Goal: Task Accomplishment & Management: Use online tool/utility

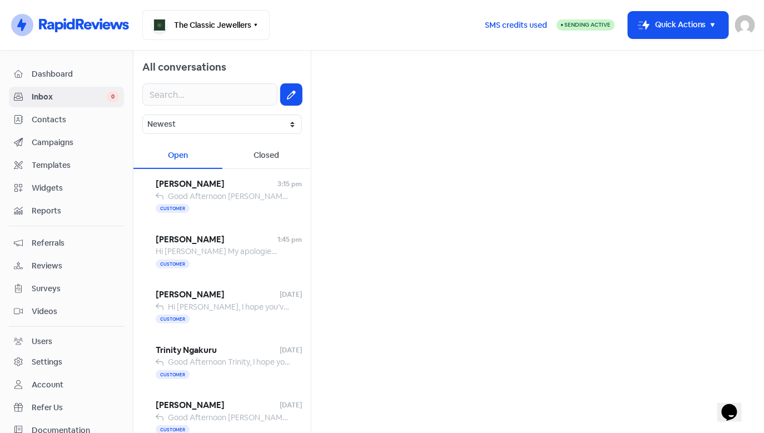
scroll to position [2, 0]
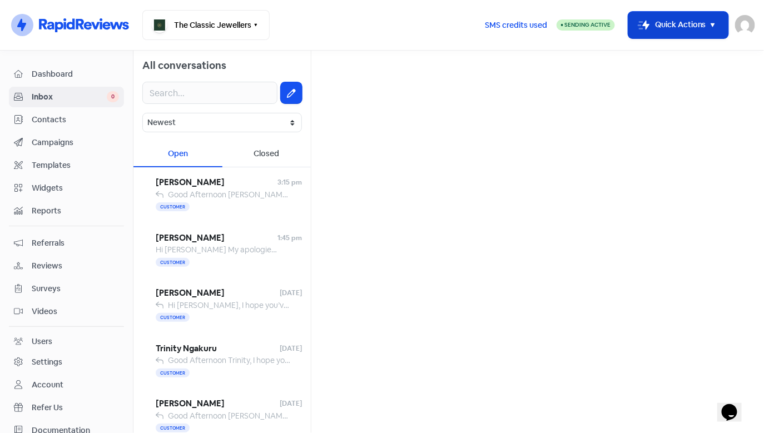
click at [667, 27] on button "Icon For Thunder-move Quick Actions" at bounding box center [678, 25] width 100 height 27
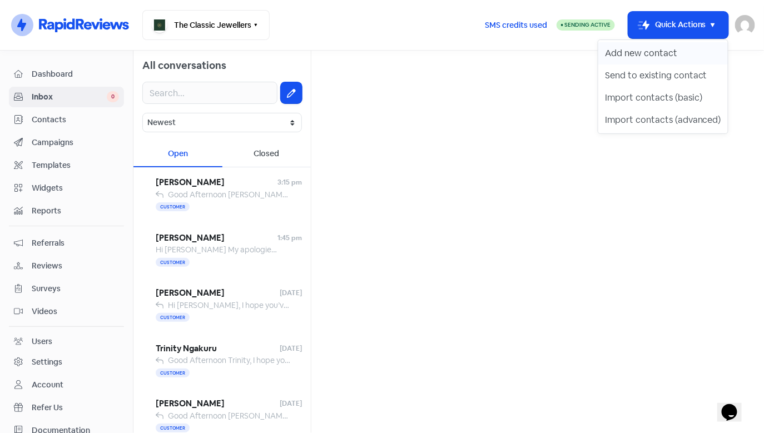
click at [666, 58] on button "Add new contact" at bounding box center [662, 53] width 129 height 22
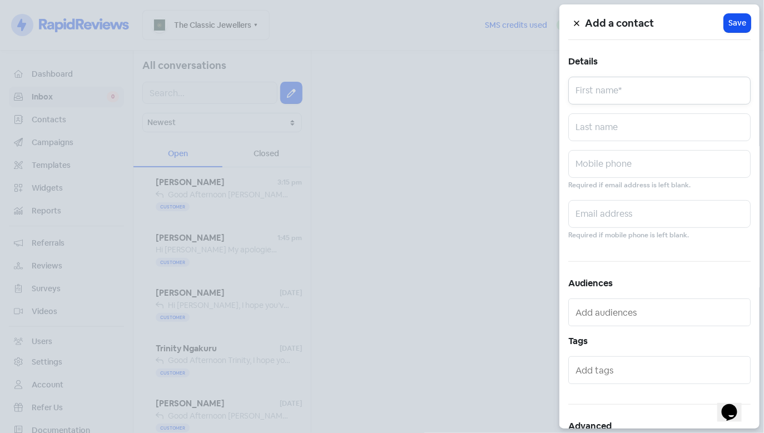
click at [661, 97] on input "text" at bounding box center [659, 91] width 182 height 28
type input "[PERSON_NAME]"
click at [618, 156] on input "text" at bounding box center [659, 164] width 182 height 28
click at [630, 171] on input "0459123077" at bounding box center [659, 164] width 182 height 28
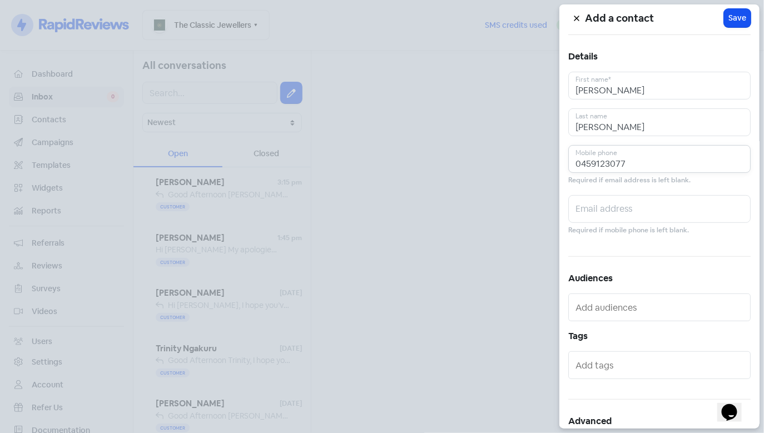
scroll to position [0, 0]
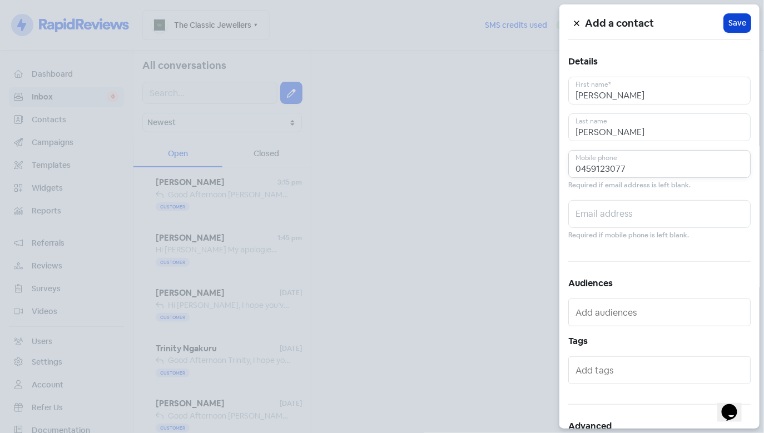
type input "0459123077"
click at [728, 19] on span "Save" at bounding box center [737, 23] width 18 height 12
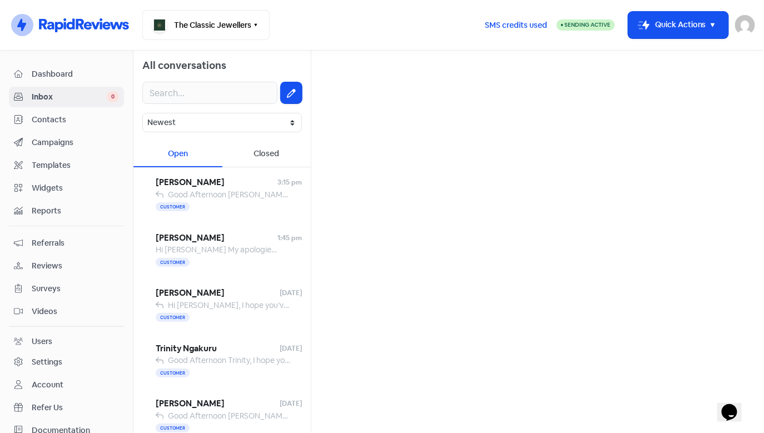
click at [49, 119] on span "Contacts" at bounding box center [75, 120] width 87 height 12
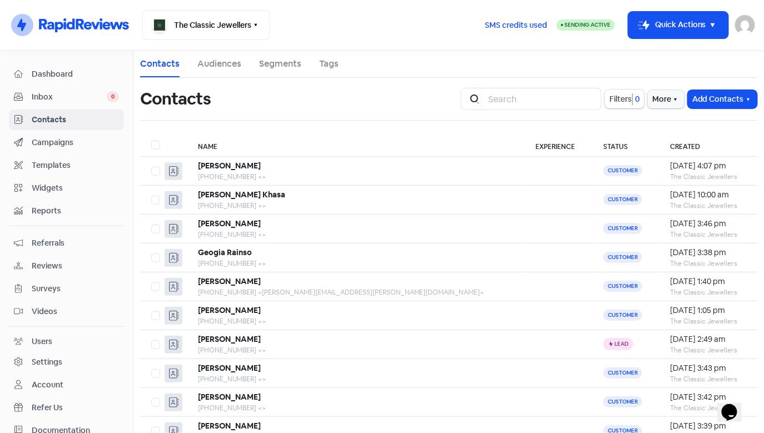
click at [87, 93] on span "Inbox" at bounding box center [69, 97] width 75 height 12
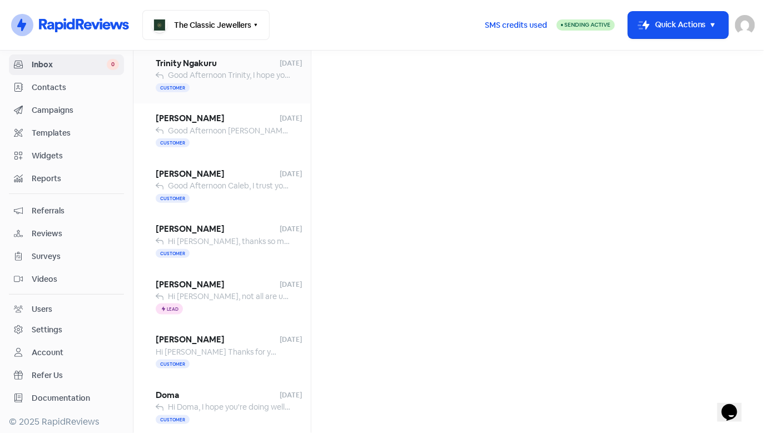
scroll to position [289, 0]
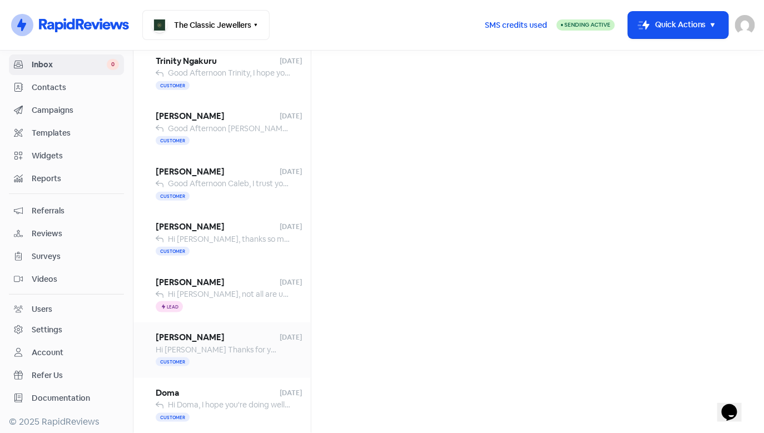
click at [237, 347] on span "Hi [PERSON_NAME] Thanks for your message. I'm still in the process of deciding …" at bounding box center [482, 350] width 653 height 10
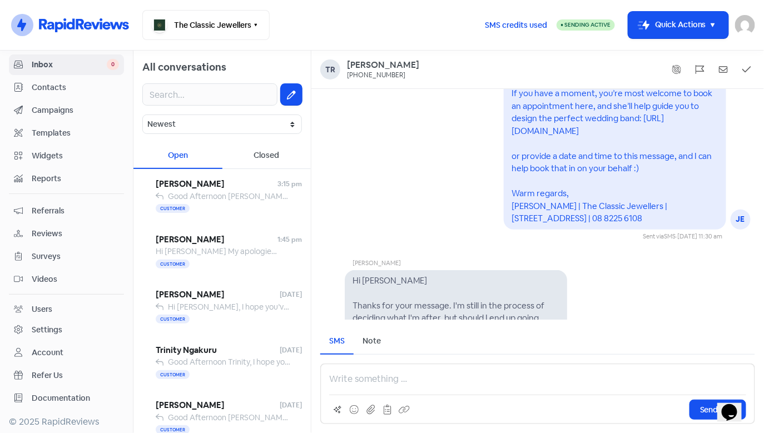
drag, startPoint x: 311, startPoint y: 285, endPoint x: 322, endPoint y: 114, distance: 171.0
click at [322, 114] on div "All conversations Newest Unread Read Flagged Unflagged Open Closed [PERSON_NAME…" at bounding box center [448, 242] width 630 height 382
click at [263, 164] on div "Closed" at bounding box center [266, 156] width 89 height 26
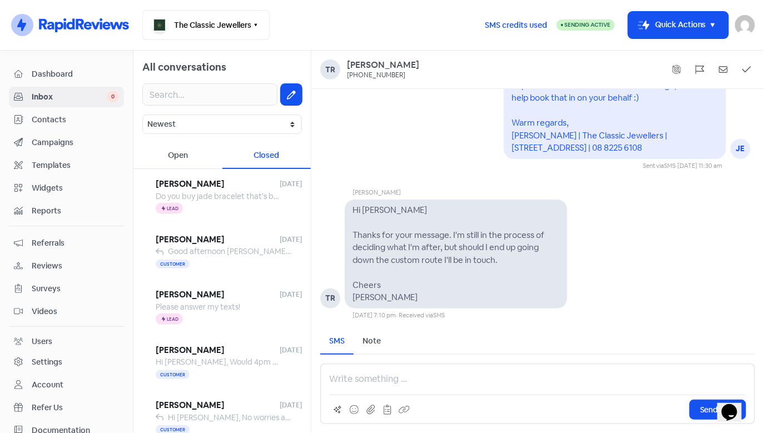
click at [47, 116] on span "Contacts" at bounding box center [75, 120] width 87 height 12
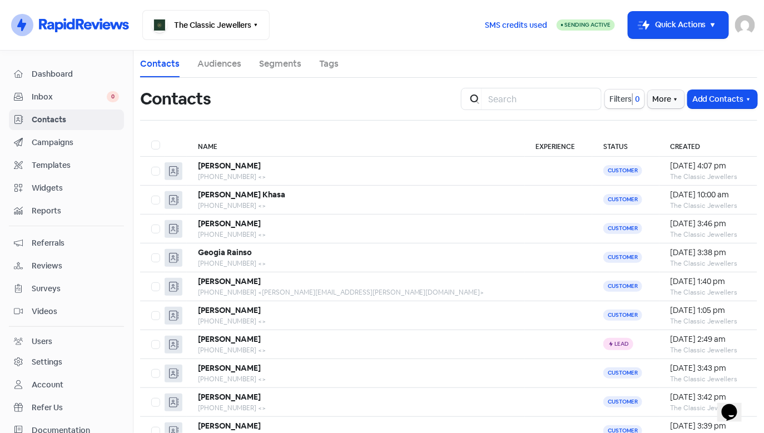
click at [52, 106] on link "Inbox 0" at bounding box center [66, 97] width 115 height 21
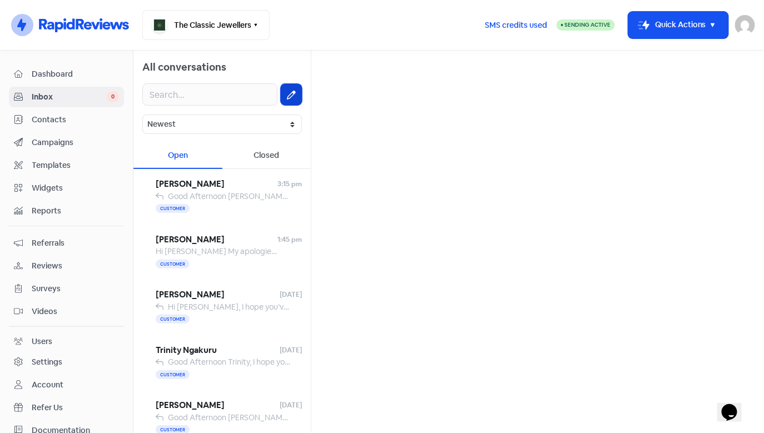
click at [287, 102] on button at bounding box center [291, 94] width 21 height 21
click at [393, 67] on input "text" at bounding box center [537, 70] width 435 height 22
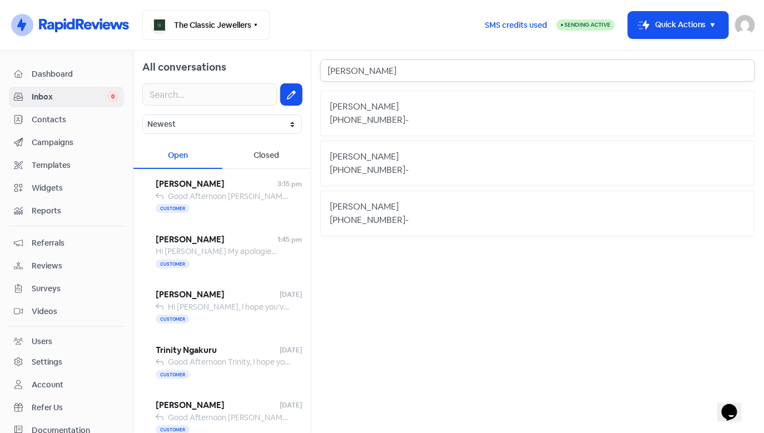
type input "[PERSON_NAME]"
click at [426, 112] on div "[PERSON_NAME]" at bounding box center [538, 106] width 416 height 13
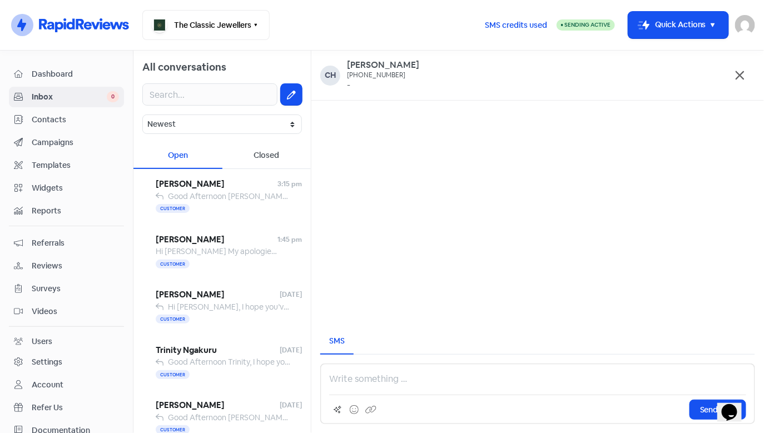
click at [363, 378] on p at bounding box center [537, 378] width 417 height 13
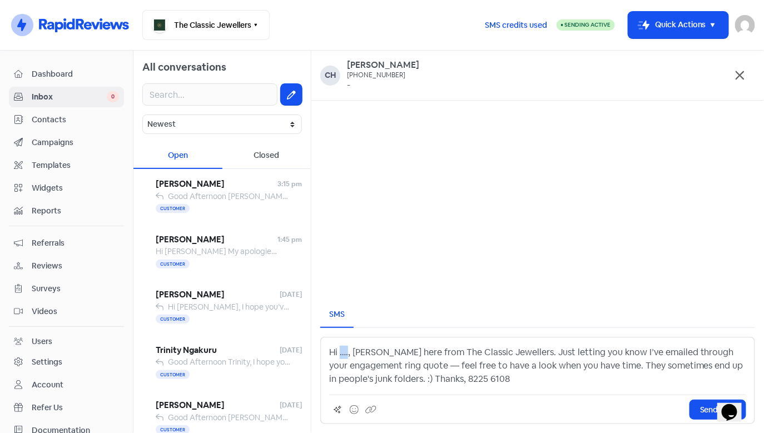
drag, startPoint x: 347, startPoint y: 355, endPoint x: 338, endPoint y: 355, distance: 8.9
click at [338, 355] on p "Hi …., [PERSON_NAME] here from The Classic Jewellers. Just letting you know I’v…" at bounding box center [537, 366] width 417 height 40
drag, startPoint x: 401, startPoint y: 355, endPoint x: 385, endPoint y: 355, distance: 16.1
click at [385, 355] on p "Hi [PERSON_NAME], [PERSON_NAME] here from The Classic Jewellers. Just letting y…" at bounding box center [537, 366] width 417 height 40
click at [704, 411] on span "Send SMS" at bounding box center [718, 410] width 36 height 12
